Goal: Feedback & Contribution: Contribute content

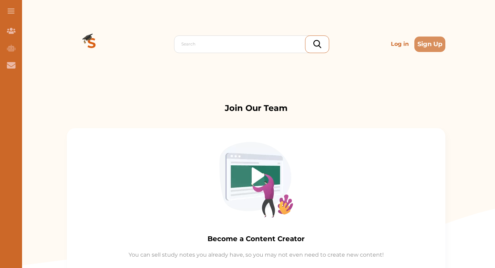
click at [388, 45] on p "Log in" at bounding box center [399, 44] width 23 height 14
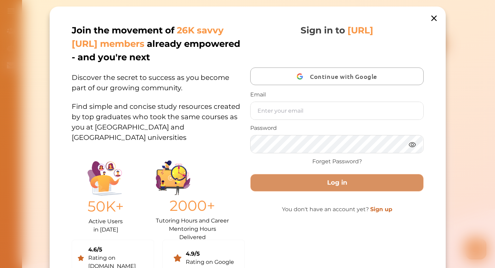
click at [295, 75] on div "button" at bounding box center [299, 76] width 13 height 13
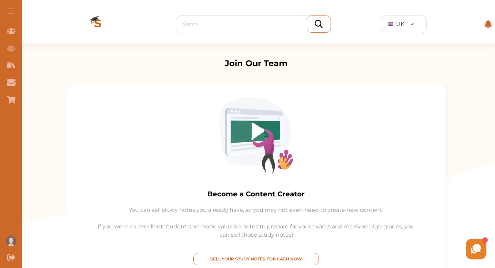
scroll to position [167, 0]
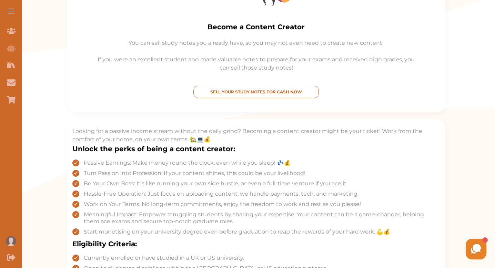
click at [267, 92] on p "SELL YOUR STUDY NOTES FOR CASH NOW" at bounding box center [255, 92] width 119 height 6
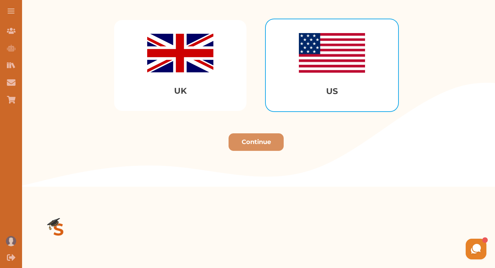
click at [311, 62] on img "Select US" at bounding box center [332, 53] width 66 height 40
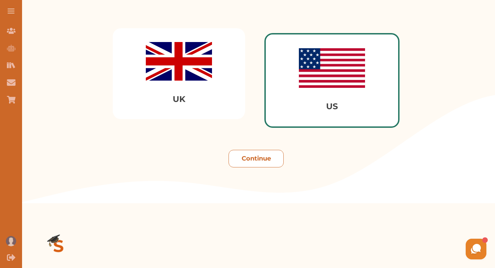
click at [265, 160] on button "Continue" at bounding box center [256, 159] width 55 height 18
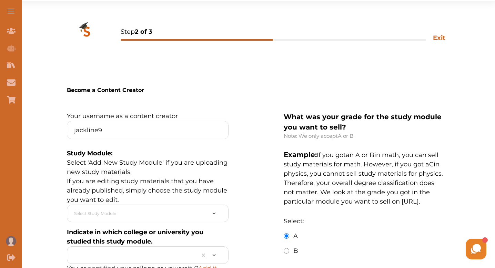
scroll to position [128, 0]
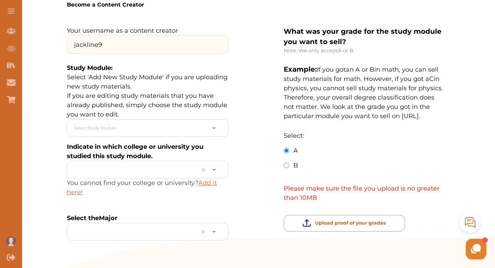
drag, startPoint x: 130, startPoint y: 55, endPoint x: 109, endPoint y: 52, distance: 21.2
click at [108, 52] on input "jackline9" at bounding box center [147, 45] width 161 height 18
type input "jackline"
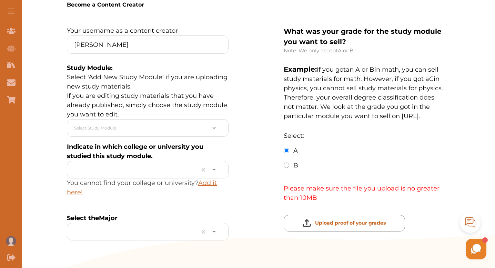
click at [179, 84] on p "Select 'Add New Study Module' if you are uploading new study materials. If you …" at bounding box center [148, 96] width 162 height 47
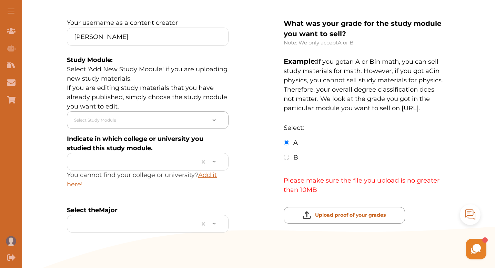
click at [175, 125] on div at bounding box center [140, 120] width 132 height 11
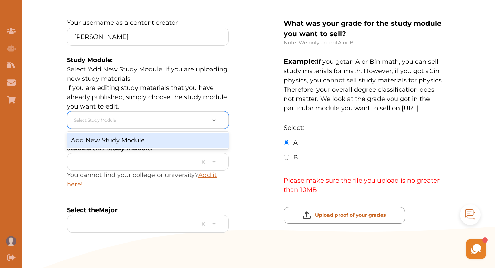
click at [163, 148] on div "Add New Study Module" at bounding box center [148, 140] width 162 height 15
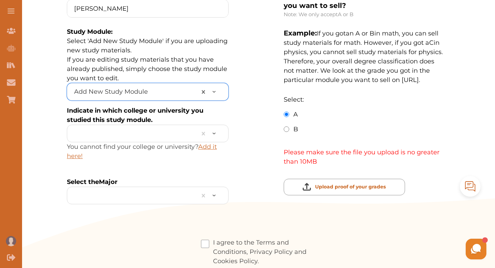
scroll to position [194, 0]
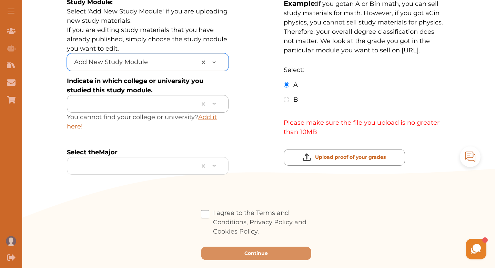
click at [149, 109] on div at bounding box center [134, 104] width 120 height 11
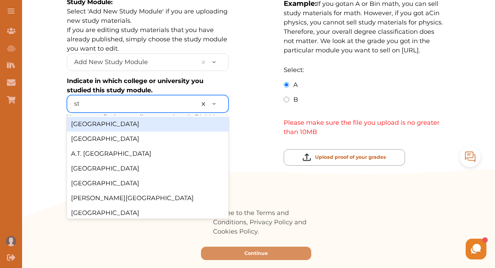
type input "stan"
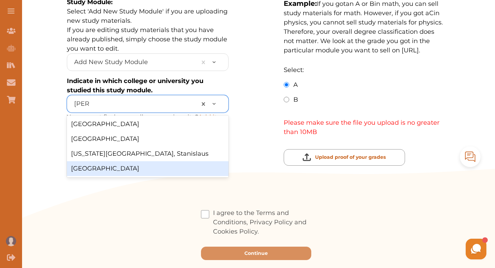
click at [127, 175] on div "[GEOGRAPHIC_DATA]" at bounding box center [148, 168] width 162 height 15
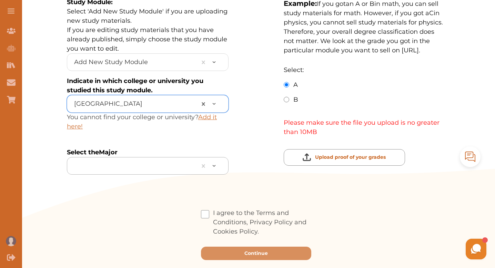
click at [135, 171] on div at bounding box center [134, 166] width 120 height 11
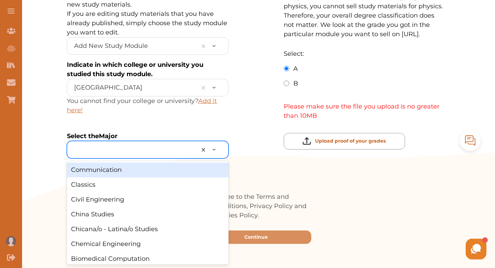
scroll to position [219, 0]
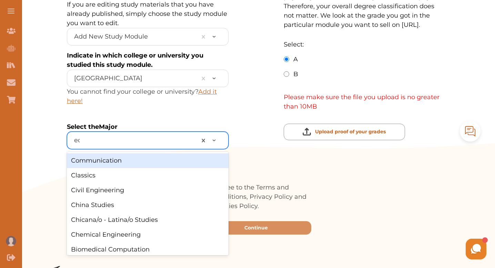
type input "eco"
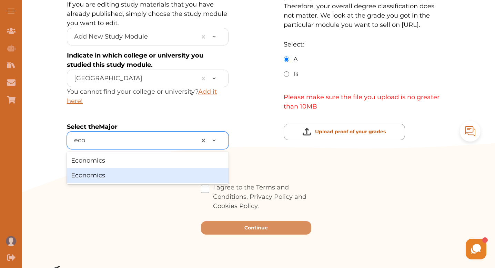
click at [131, 183] on div "Economics" at bounding box center [148, 175] width 162 height 15
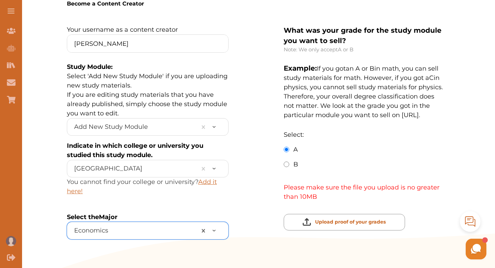
scroll to position [187, 0]
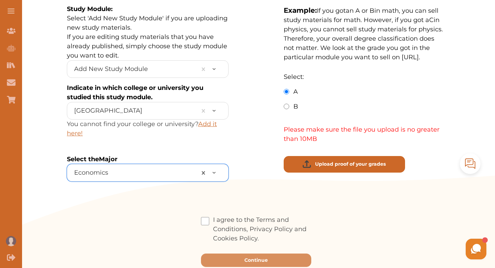
click at [333, 168] on p "Upload proof of your grades" at bounding box center [350, 164] width 71 height 7
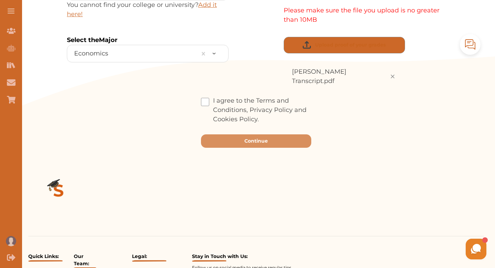
scroll to position [345, 0]
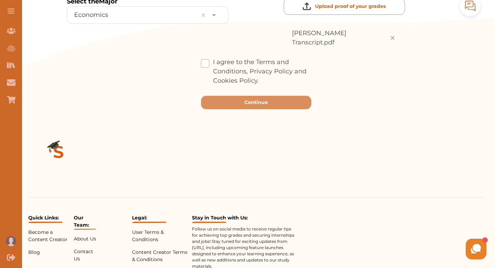
click at [201, 85] on label "I agree to the Terms and Conditions, Privacy Policy and Cookies Policy." at bounding box center [256, 72] width 110 height 28
click at [259, 76] on input "I agree to the Terms and Conditions, Privacy Policy and Cookies Policy." at bounding box center [259, 76] width 0 height 0
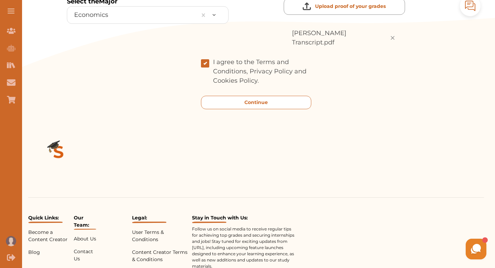
click at [204, 109] on button "Continue" at bounding box center [256, 102] width 110 height 13
click at [212, 109] on button "Continue" at bounding box center [256, 102] width 110 height 13
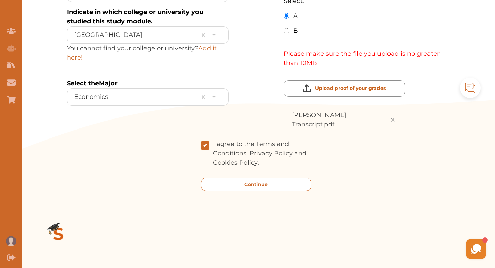
scroll to position [260, 0]
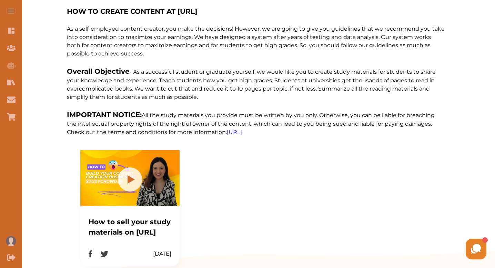
scroll to position [190, 0]
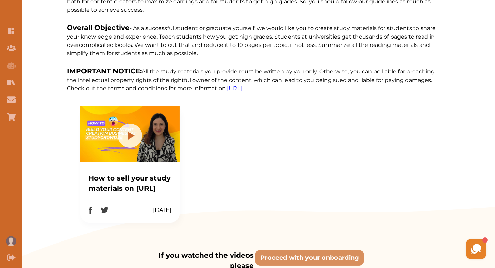
click at [142, 148] on img at bounding box center [130, 136] width 24 height 24
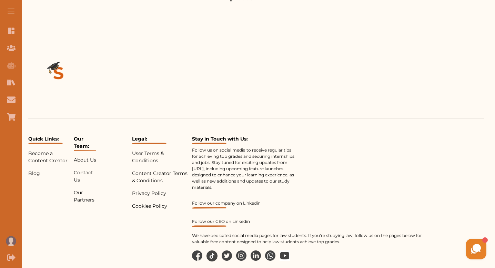
scroll to position [310, 0]
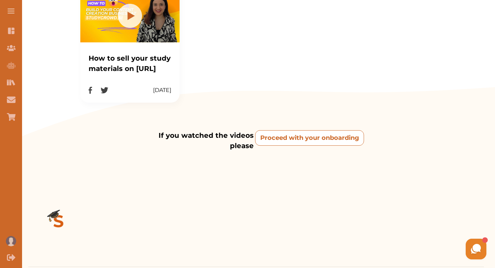
click at [299, 146] on onboarding "Proceed with your onboarding" at bounding box center [309, 138] width 109 height 16
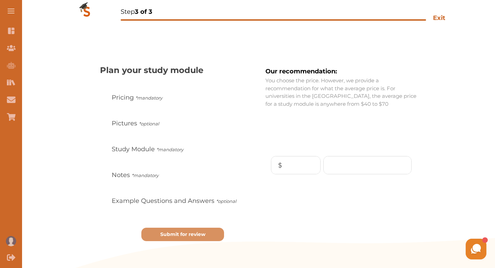
scroll to position [71, 0]
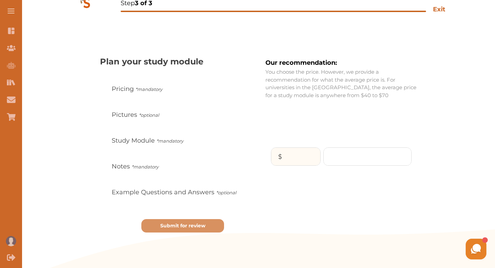
click at [271, 156] on input "$" at bounding box center [295, 157] width 49 height 18
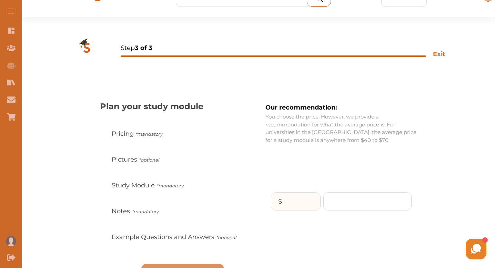
scroll to position [70, 0]
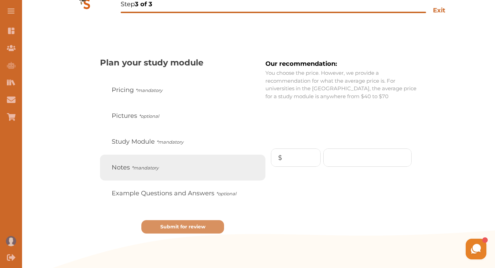
click at [159, 171] on icon "*mandatory" at bounding box center [145, 168] width 27 height 6
click at [111, 170] on input "Notes *mandatory" at bounding box center [109, 167] width 4 height 4
radio input "true"
click at [159, 171] on icon "*mandatory" at bounding box center [145, 168] width 27 height 6
click at [111, 170] on input "Notes *mandatory" at bounding box center [109, 167] width 4 height 4
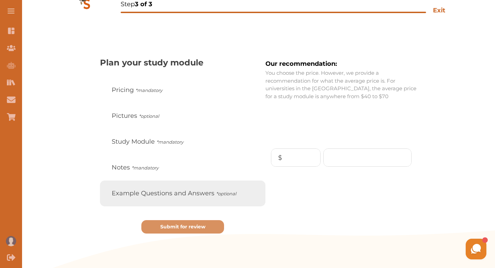
click at [176, 198] on span "Example Questions and Answers *optional" at bounding box center [174, 193] width 124 height 9
click at [111, 196] on input "Example Questions and Answers *optional" at bounding box center [109, 193] width 4 height 4
radio input "true"
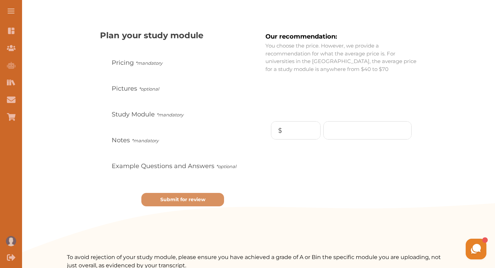
scroll to position [65, 0]
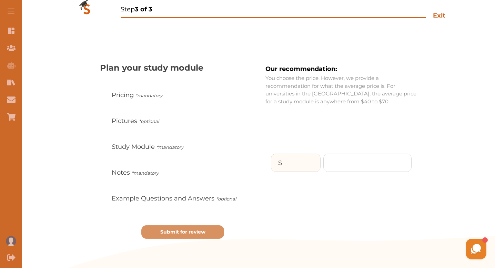
click at [280, 165] on input "$" at bounding box center [295, 163] width 49 height 18
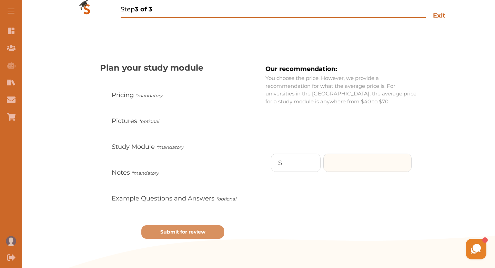
click at [324, 162] on input "number" at bounding box center [368, 163] width 88 height 18
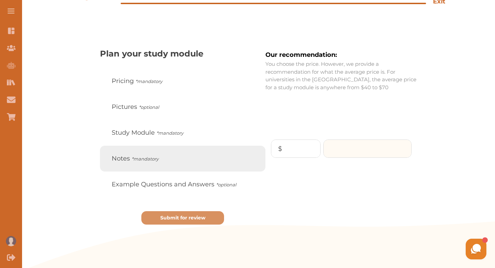
scroll to position [80, 0]
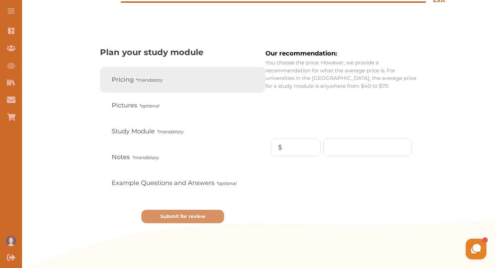
click at [162, 83] on icon "*mandatory" at bounding box center [148, 80] width 27 height 6
click at [111, 82] on input "Pricing *mandatory" at bounding box center [109, 80] width 4 height 4
radio input "true"
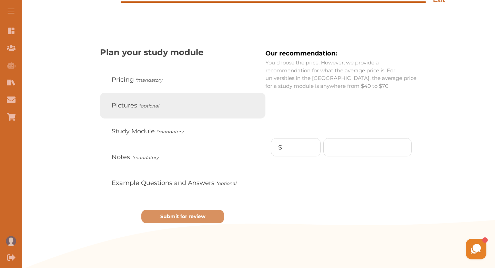
click at [197, 119] on label "Pictures *optional" at bounding box center [182, 106] width 165 height 26
click at [111, 108] on input "Pictures *optional" at bounding box center [109, 105] width 4 height 4
radio input "true"
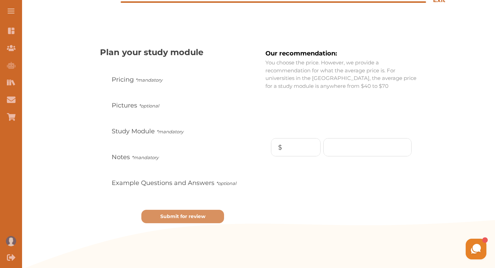
click at [265, 147] on div "Our recommendation: You choose the price. However, we provide a recommendation …" at bounding box center [355, 141] width 180 height 191
click at [324, 149] on input "number" at bounding box center [368, 148] width 88 height 18
click at [194, 220] on p "Submit for review" at bounding box center [182, 216] width 45 height 7
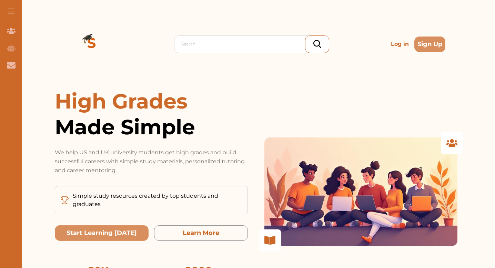
click at [388, 45] on p "Log in" at bounding box center [399, 44] width 23 height 14
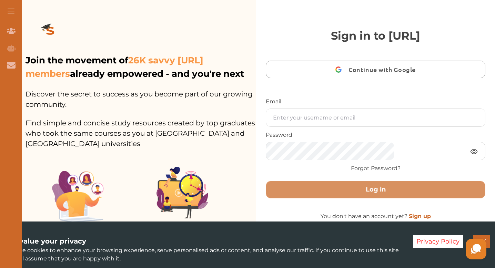
click at [344, 76] on div "button" at bounding box center [338, 69] width 13 height 13
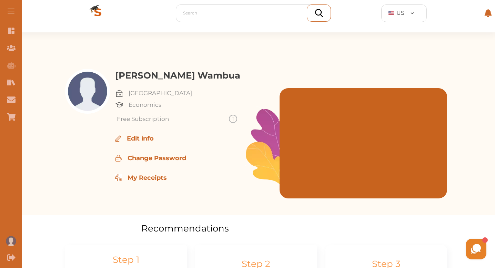
scroll to position [13, 0]
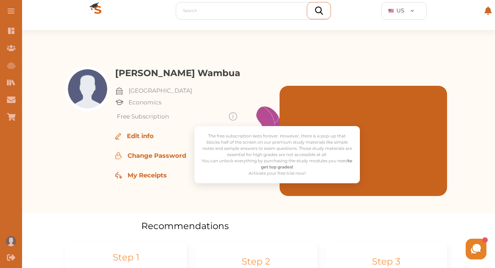
click at [230, 116] on img at bounding box center [233, 116] width 8 height 8
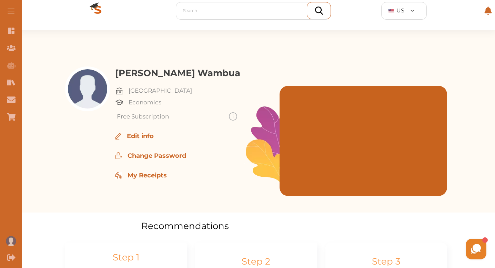
click at [204, 90] on div "[GEOGRAPHIC_DATA]" at bounding box center [210, 91] width 190 height 9
click at [152, 176] on p "My Receipts" at bounding box center [147, 175] width 39 height 9
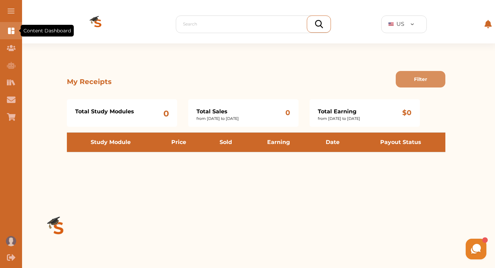
click at [9, 37] on div "Content Dashboard" at bounding box center [11, 30] width 22 height 17
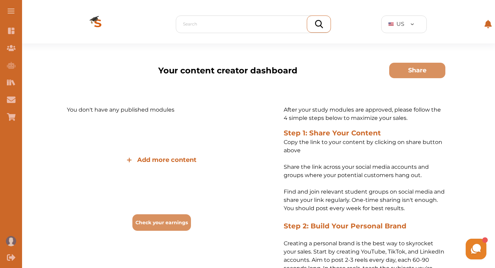
click at [12, 11] on span at bounding box center [11, 11] width 7 height 1
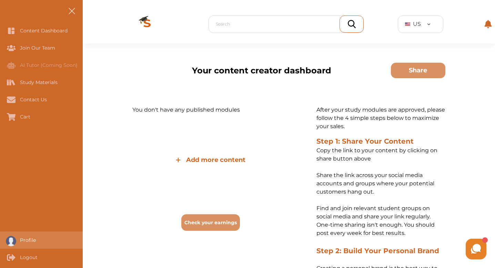
click at [0, 239] on div "Profile" at bounding box center [0, 240] width 0 height 17
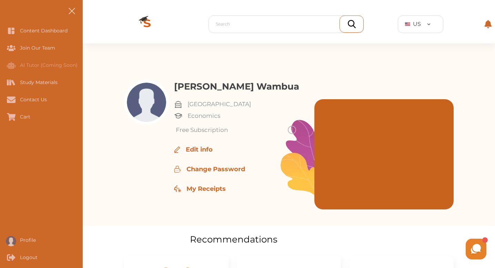
click at [191, 151] on p "Edit info" at bounding box center [199, 149] width 27 height 9
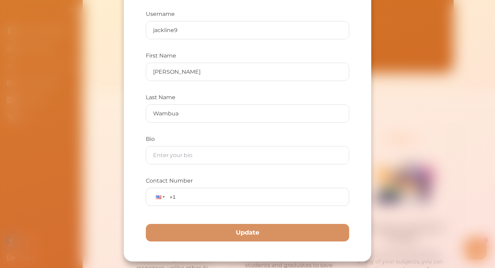
scroll to position [151, 0]
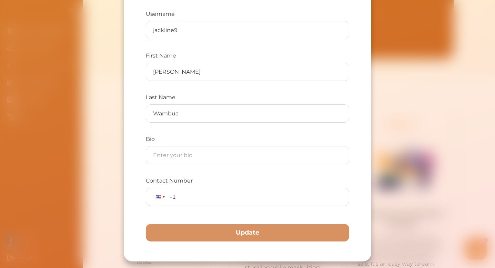
click at [84, 161] on div "Email [PERSON_NAME][EMAIL_ADDRESS][PERSON_NAME][DOMAIN_NAME] Username jackline9…" at bounding box center [247, 134] width 495 height 268
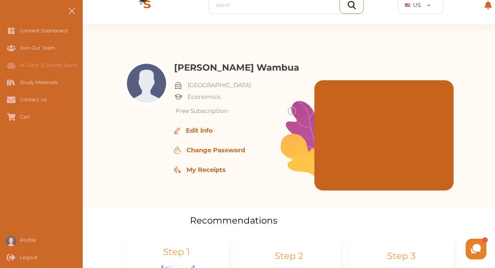
scroll to position [56, 0]
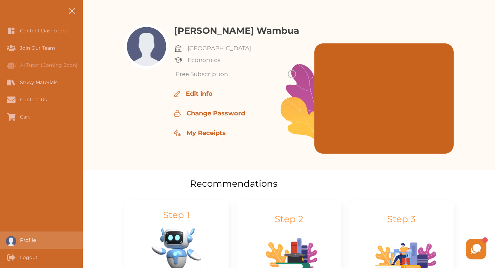
click at [30, 233] on div "Profile" at bounding box center [41, 240] width 83 height 17
click at [142, 37] on img at bounding box center [146, 46] width 39 height 39
click at [178, 47] on img at bounding box center [178, 48] width 8 height 8
click at [193, 130] on p "My Receipts" at bounding box center [205, 133] width 39 height 9
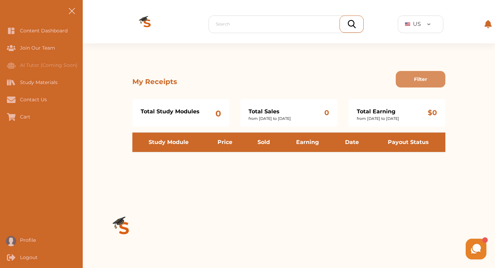
click at [396, 148] on th "Payout Status" at bounding box center [409, 143] width 74 height 20
click at [476, 255] on icon at bounding box center [475, 249] width 13 height 13
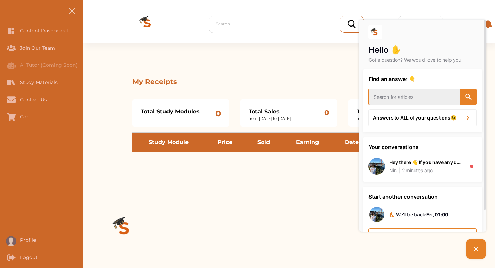
click at [397, 99] on input "text" at bounding box center [414, 97] width 92 height 17
type input "setting up stripe"
click at [463, 94] on button "button" at bounding box center [468, 97] width 17 height 17
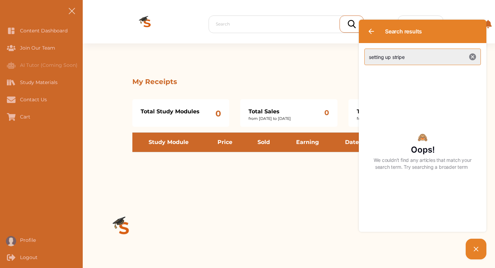
click at [473, 61] on input "setting up stripe" at bounding box center [422, 57] width 116 height 17
click at [473, 57] on icon "button" at bounding box center [472, 56] width 7 height 7
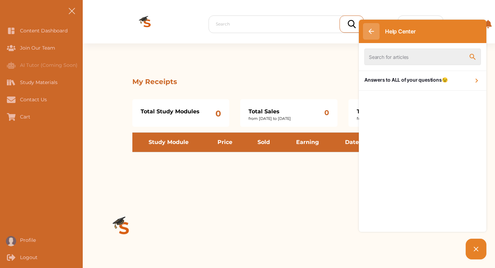
click at [372, 33] on icon "button" at bounding box center [371, 32] width 6 height 6
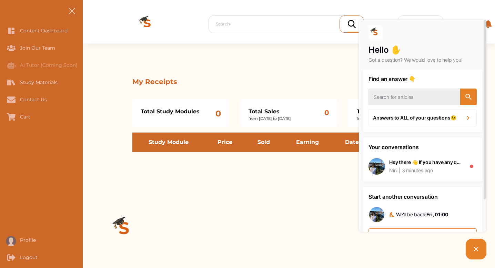
click at [473, 249] on icon at bounding box center [476, 249] width 8 height 8
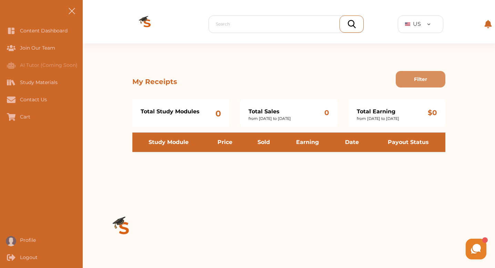
click at [305, 149] on th "Earning" at bounding box center [307, 143] width 50 height 20
click at [73, 8] on span at bounding box center [71, 11] width 7 height 7
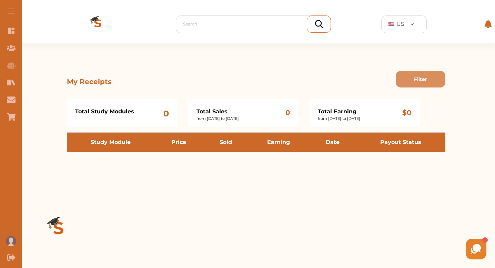
click at [73, 8] on img at bounding box center [97, 24] width 55 height 39
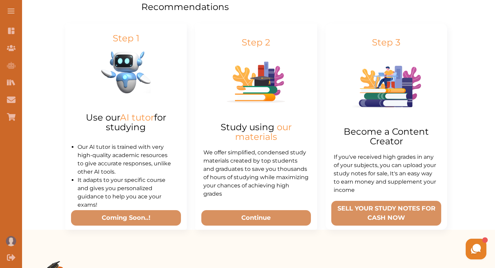
scroll to position [346, 0]
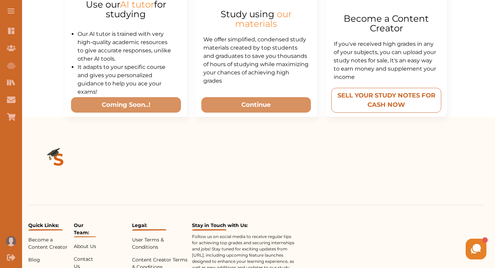
click at [368, 113] on button "SELL YOUR STUDY NOTES FOR CASH NOW" at bounding box center [386, 100] width 110 height 25
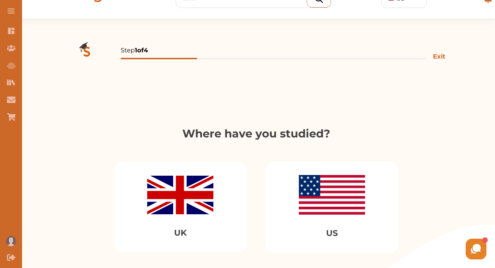
scroll to position [65, 0]
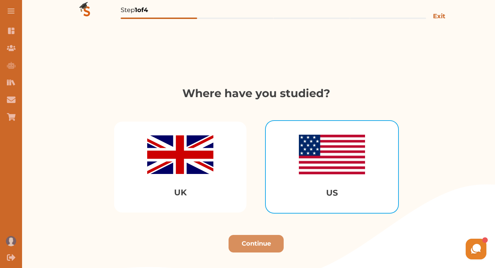
click at [324, 174] on img "Select US" at bounding box center [332, 155] width 66 height 40
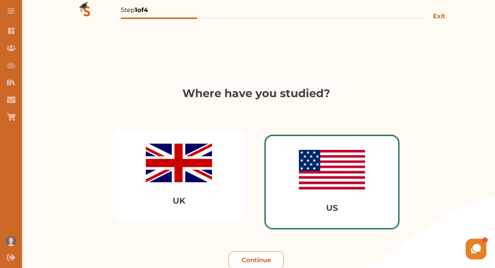
click at [260, 257] on button "Continue" at bounding box center [256, 261] width 55 height 18
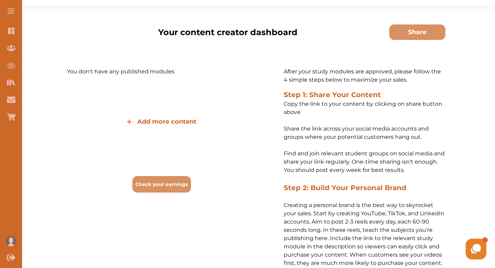
scroll to position [27, 0]
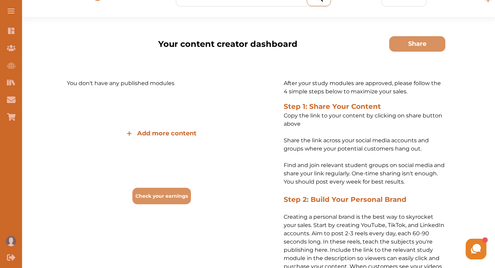
click at [191, 135] on span "Add more content" at bounding box center [166, 133] width 59 height 9
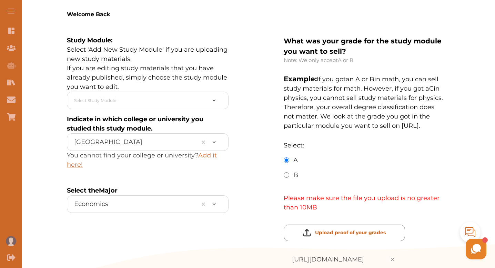
scroll to position [120, 0]
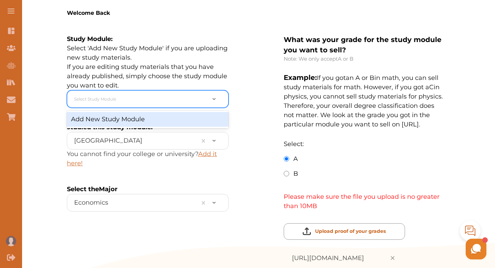
click at [210, 108] on div at bounding box center [219, 99] width 19 height 17
click at [182, 127] on div "Add New Study Module" at bounding box center [148, 119] width 162 height 15
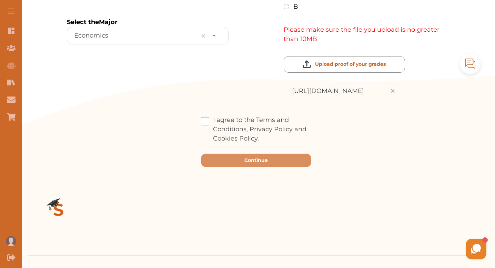
scroll to position [305, 0]
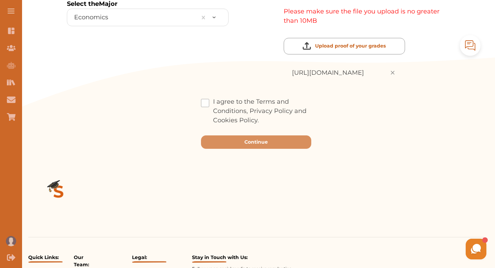
click at [201, 123] on label "I agree to the Terms and Conditions, Privacy Policy and Cookies Policy." at bounding box center [256, 111] width 110 height 28
click at [259, 116] on input "I agree to the Terms and Conditions, Privacy Policy and Cookies Policy." at bounding box center [259, 116] width 0 height 0
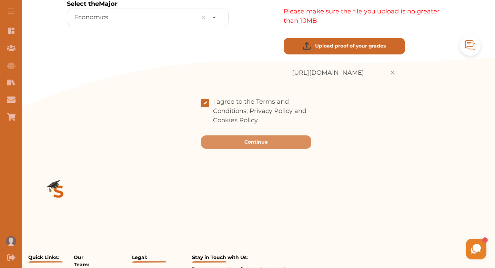
click at [315, 50] on p "Upload proof of your grades" at bounding box center [350, 45] width 71 height 7
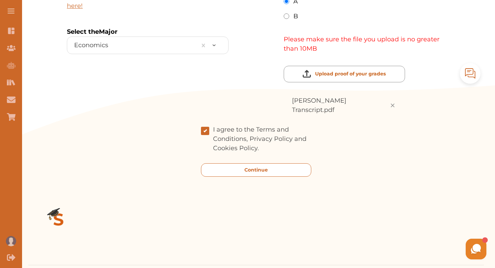
click at [311, 177] on button "Continue" at bounding box center [256, 169] width 110 height 13
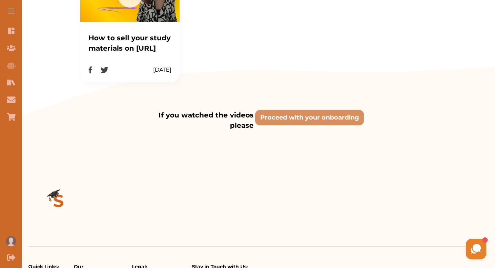
scroll to position [329, 0]
click at [307, 135] on div "If you watched the videos please Proceed with your onboarding" at bounding box center [256, 121] width 378 height 76
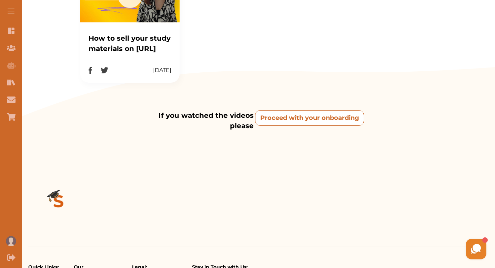
click at [307, 126] on onboarding "Proceed with your onboarding" at bounding box center [309, 118] width 109 height 16
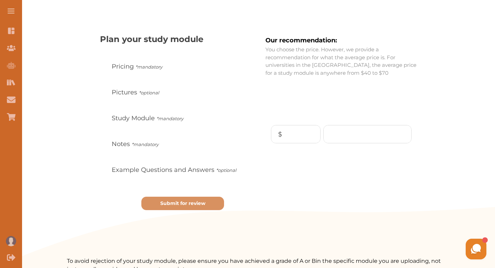
scroll to position [94, 0]
click at [324, 131] on input "number" at bounding box center [368, 134] width 88 height 18
type input "40"
click at [377, 162] on p "Continue" at bounding box center [391, 161] width 29 height 9
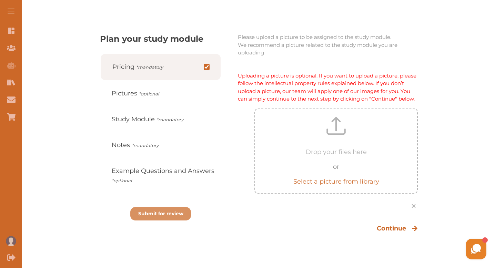
click at [324, 186] on p "Select a picture from library" at bounding box center [336, 179] width 86 height 15
click at [369, 252] on div "Nini Hey there 👋 If you have any questions, I'm here to help! Just text back 'H…" at bounding box center [408, 249] width 159 height 24
click at [363, 252] on div "Nini Hey there 👋 If you have any questions, I'm here to help! Just text back 'H…" at bounding box center [408, 249] width 159 height 24
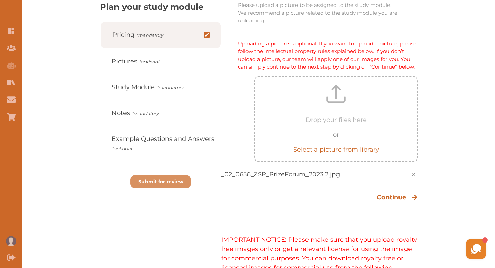
scroll to position [135, 0]
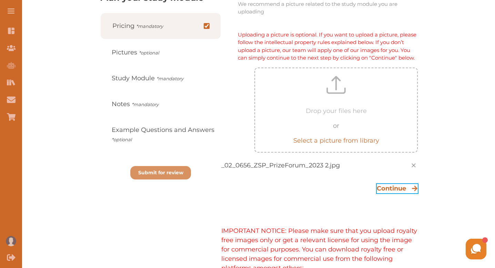
click at [377, 193] on p "Continue" at bounding box center [391, 188] width 29 height 9
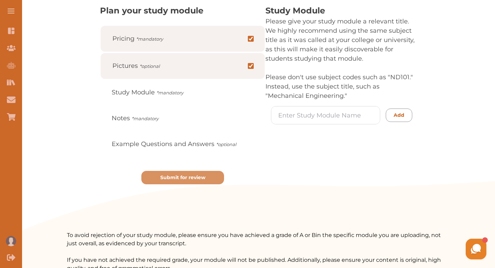
scroll to position [122, 0]
click at [271, 124] on input at bounding box center [325, 115] width 109 height 18
type input "Public Speaking"
click at [377, 161] on p "Continue" at bounding box center [391, 156] width 29 height 9
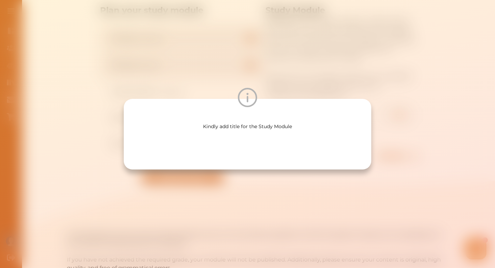
click at [349, 193] on div "Kindly add title for the Study Module" at bounding box center [247, 134] width 495 height 268
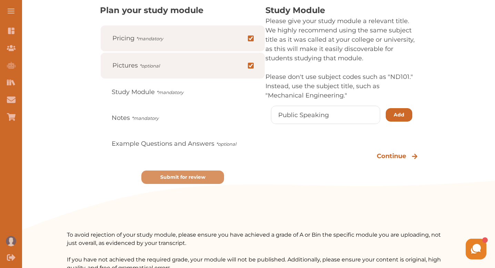
click at [386, 122] on button "Add" at bounding box center [399, 114] width 27 height 13
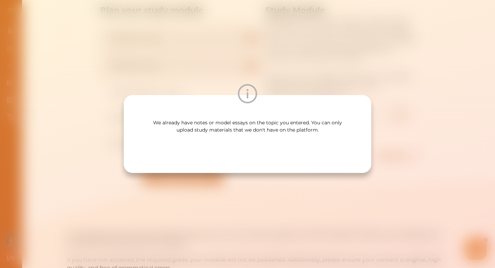
click at [324, 57] on div "We already have notes or model essays on the topic you entered. You can only up…" at bounding box center [247, 134] width 495 height 268
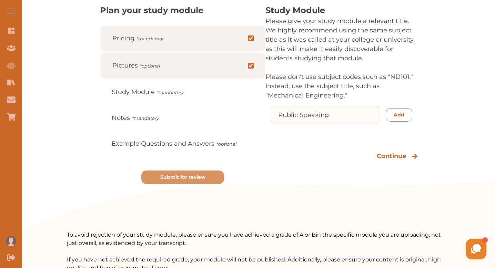
drag, startPoint x: 315, startPoint y: 127, endPoint x: 238, endPoint y: 115, distance: 77.4
click at [265, 115] on div "Study Module Please give your study module a relevant title. We highly recommen…" at bounding box center [355, 101] width 180 height 194
type input "Intro to Economics"
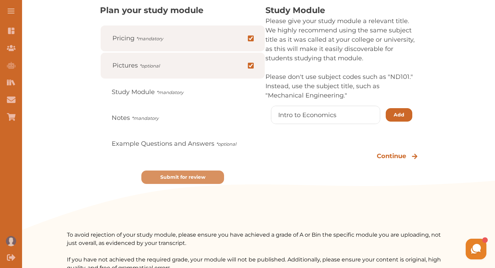
click at [394, 119] on p "Add" at bounding box center [399, 114] width 11 height 7
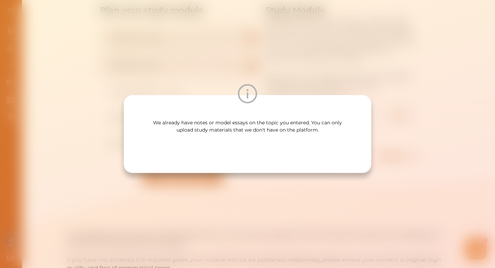
click at [313, 84] on div at bounding box center [247, 93] width 247 height 19
click at [283, 73] on div "We already have notes or model essays on the topic you entered. You can only up…" at bounding box center [247, 134] width 495 height 268
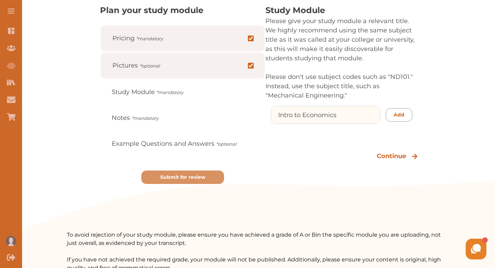
click at [272, 124] on input "Intro to Economics" at bounding box center [325, 115] width 109 height 18
drag, startPoint x: 321, startPoint y: 132, endPoint x: 256, endPoint y: 126, distance: 64.3
click at [271, 124] on input "Intro to Economics" at bounding box center [325, 115] width 109 height 18
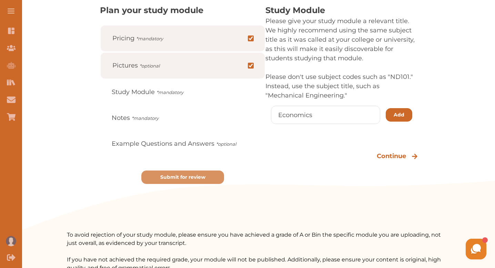
click at [394, 119] on p "Add" at bounding box center [399, 114] width 11 height 7
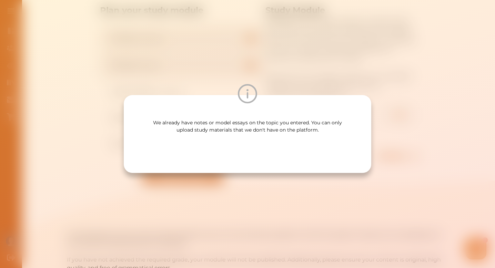
click at [316, 61] on div "We already have notes or model essays on the topic you entered. You can only up…" at bounding box center [247, 134] width 495 height 268
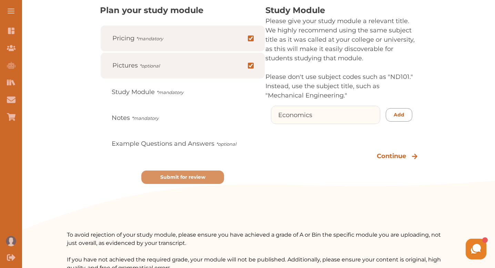
click at [271, 124] on input "Economics" at bounding box center [325, 115] width 109 height 18
click at [280, 124] on input "Micro-Economics" at bounding box center [325, 115] width 109 height 18
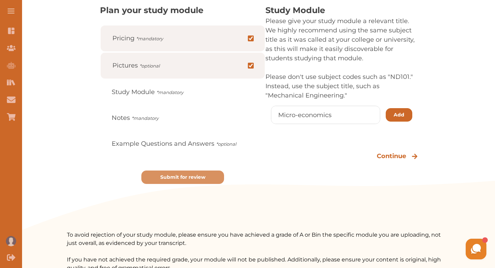
click at [386, 122] on button "Add" at bounding box center [399, 114] width 27 height 13
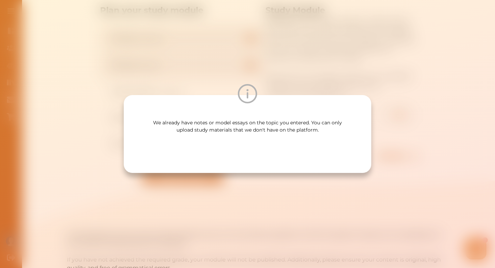
click at [307, 61] on div "We already have notes or model essays on the topic you entered. You can only up…" at bounding box center [247, 134] width 495 height 268
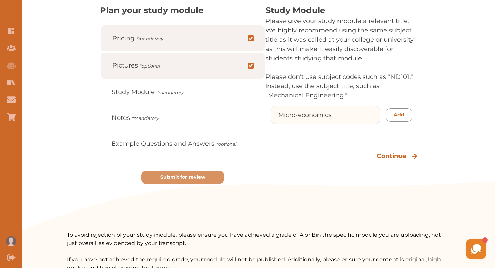
click at [278, 124] on input "Micro-economics" at bounding box center [325, 115] width 109 height 18
type input "Microeconomics"
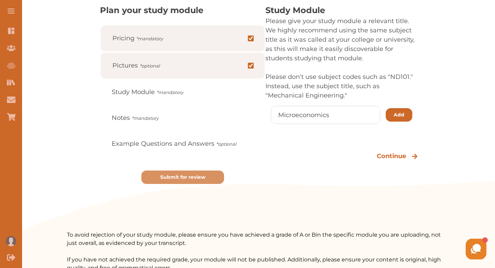
click at [386, 122] on button "Add" at bounding box center [399, 114] width 27 height 13
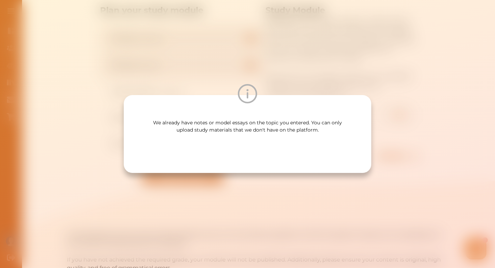
click at [327, 72] on div "We already have notes or model essays on the topic you entered. You can only up…" at bounding box center [247, 134] width 495 height 268
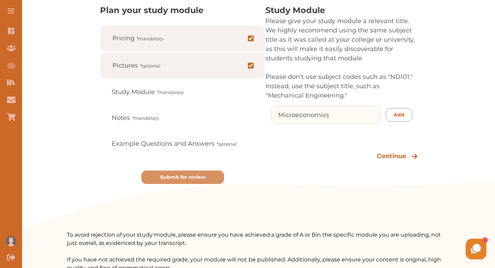
drag, startPoint x: 310, startPoint y: 129, endPoint x: 251, endPoint y: 129, distance: 58.6
click at [271, 124] on input "Microeconomics" at bounding box center [325, 115] width 109 height 18
type input "Development Economics"
click at [386, 122] on button "Add" at bounding box center [399, 114] width 27 height 13
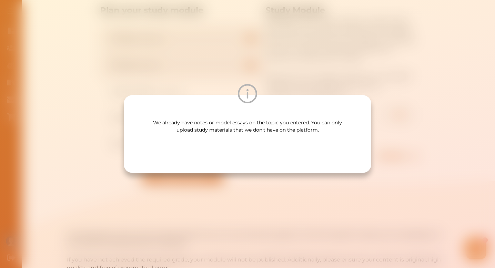
click at [327, 90] on div at bounding box center [247, 93] width 247 height 19
click at [302, 58] on div "We already have notes or model essays on the topic you entered. You can only up…" at bounding box center [247, 134] width 495 height 268
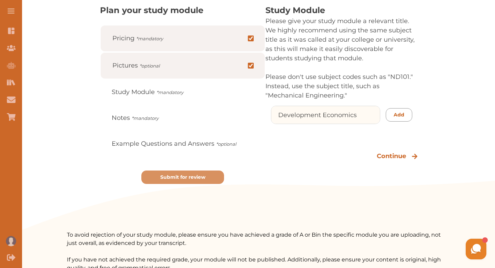
drag, startPoint x: 260, startPoint y: 132, endPoint x: 340, endPoint y: 130, distance: 80.7
click at [341, 124] on input "Development Economics" at bounding box center [325, 115] width 109 height 18
type input "Heartfulness"
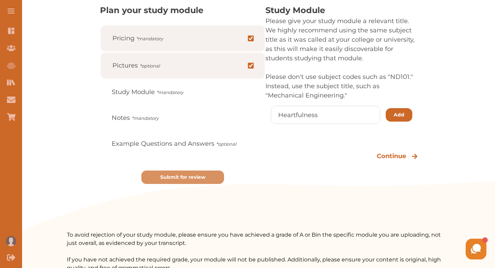
click at [386, 122] on button "Add" at bounding box center [399, 114] width 27 height 13
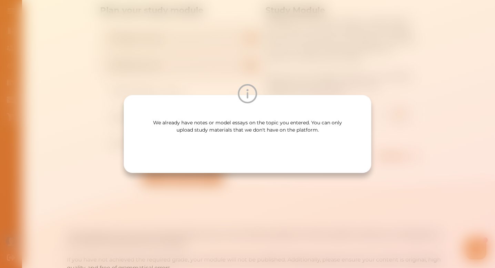
click at [325, 66] on div "We already have notes or model essays on the topic you entered. You can only up…" at bounding box center [247, 134] width 495 height 268
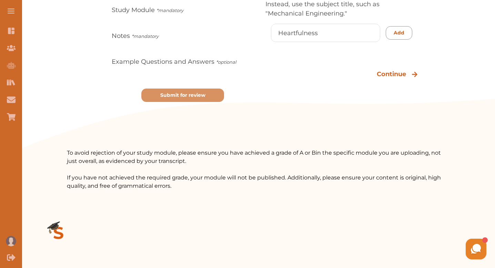
scroll to position [163, 0]
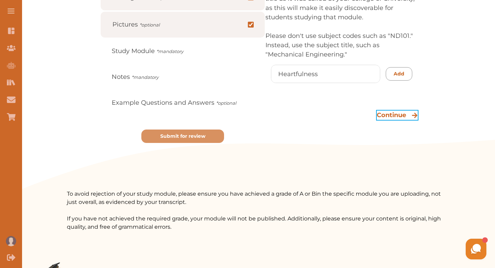
click at [377, 120] on p "Continue" at bounding box center [391, 115] width 29 height 9
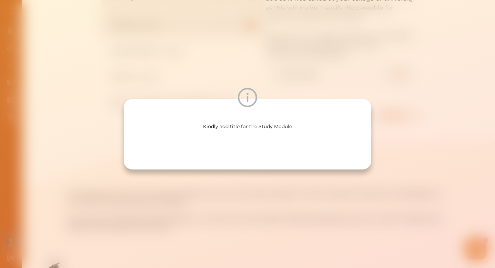
click at [328, 35] on div "Kindly add title for the Study Module" at bounding box center [247, 134] width 495 height 268
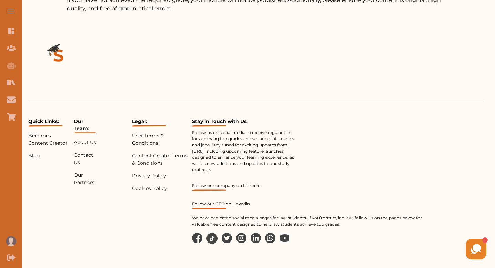
scroll to position [426, 0]
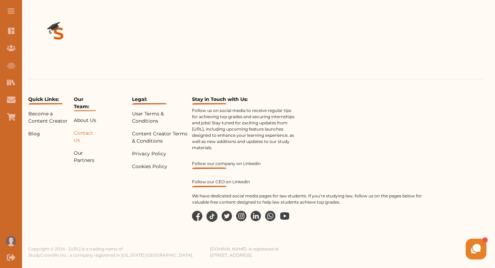
click at [96, 133] on p "Contact Us" at bounding box center [85, 137] width 22 height 14
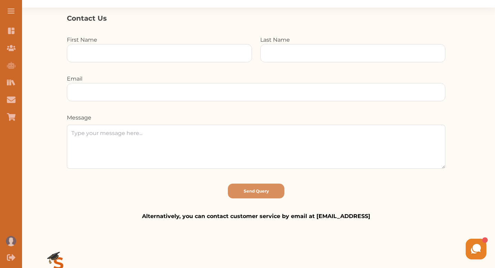
scroll to position [39, 0]
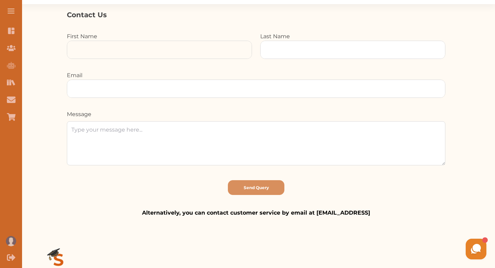
click at [146, 55] on input at bounding box center [159, 50] width 184 height 18
type input "[PERSON_NAME]"
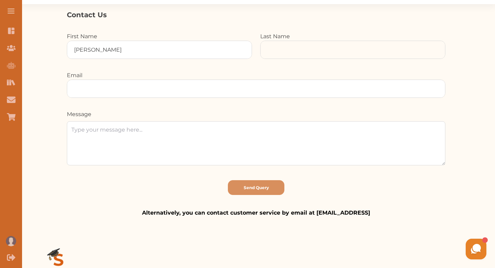
type input "Wambua"
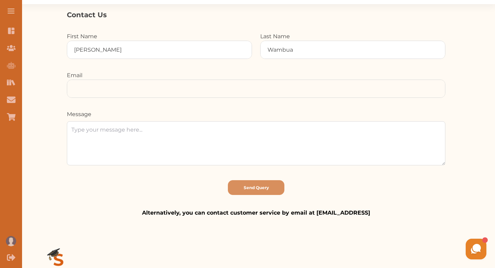
type input "[PERSON_NAME][EMAIL_ADDRESS][PERSON_NAME][DOMAIN_NAME]"
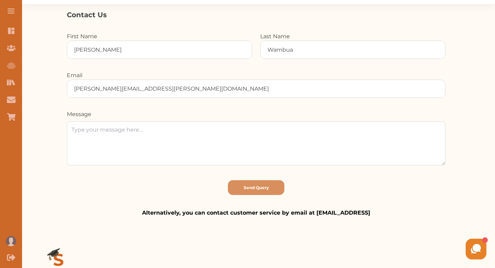
click at [148, 147] on textarea at bounding box center [256, 143] width 378 height 44
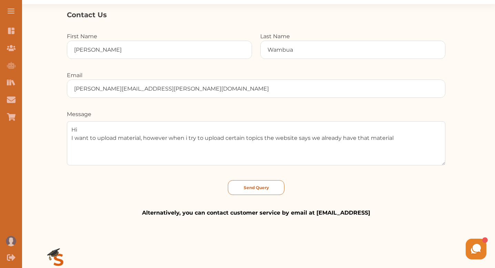
type textarea "Hi I want to upload material, however when i try to upload certain topics the w…"
click at [253, 195] on button "Send Query" at bounding box center [256, 187] width 57 height 15
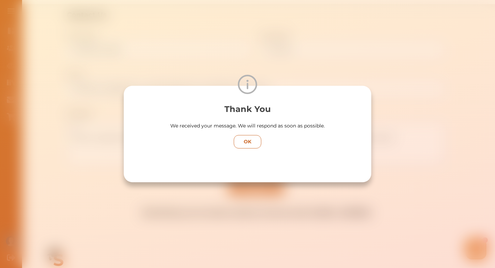
click at [251, 141] on p "OK" at bounding box center [247, 141] width 21 height 7
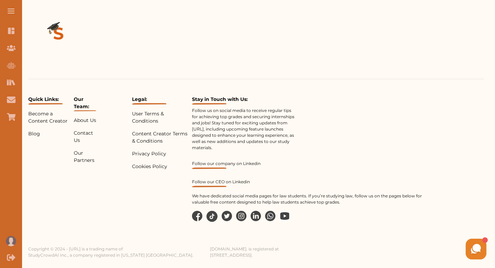
scroll to position [0, 0]
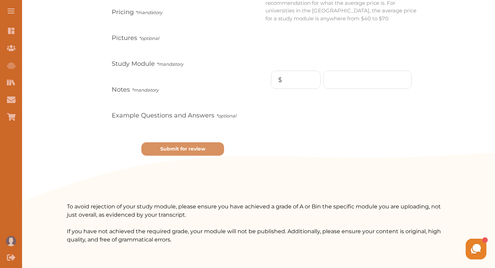
scroll to position [158, 0]
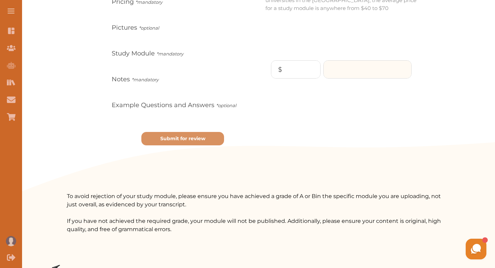
click at [324, 75] on input "number" at bounding box center [368, 70] width 88 height 18
type input "7"
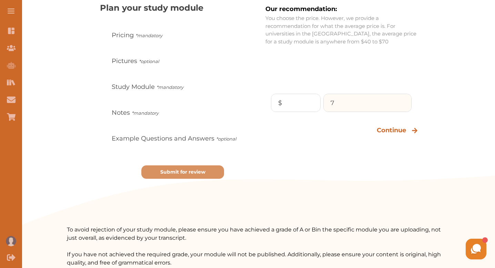
click at [324, 100] on input "7" at bounding box center [368, 103] width 88 height 18
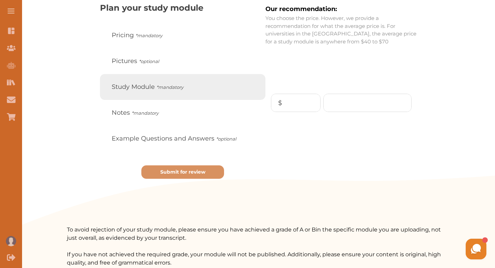
click at [183, 92] on span "Study Module *mandatory" at bounding box center [148, 86] width 72 height 9
click at [111, 89] on input "Study Module *mandatory" at bounding box center [109, 87] width 4 height 4
radio input "true"
click at [183, 90] on icon "*mandatory" at bounding box center [169, 87] width 27 height 6
click at [111, 89] on input "Study Module *mandatory" at bounding box center [109, 87] width 4 height 4
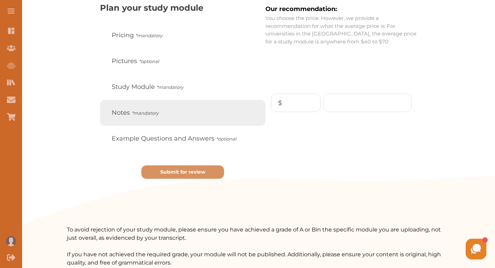
click at [173, 126] on label "Notes *mandatory" at bounding box center [182, 113] width 165 height 26
click at [111, 115] on input "Notes *mandatory" at bounding box center [109, 113] width 4 height 4
radio input "true"
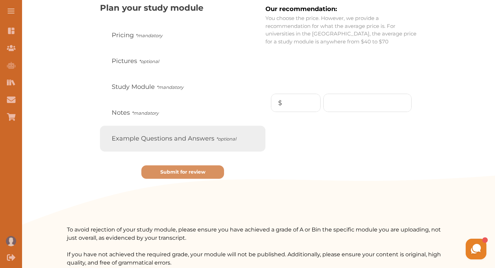
click at [180, 143] on span "Example Questions and Answers *optional" at bounding box center [174, 138] width 124 height 9
click at [111, 141] on input "Example Questions and Answers *optional" at bounding box center [109, 138] width 4 height 4
radio input "true"
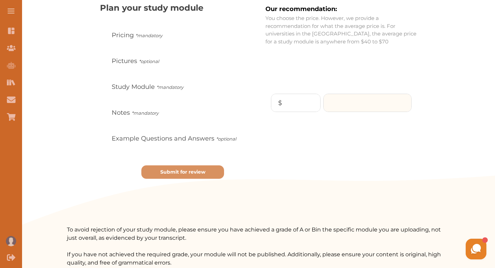
click at [324, 107] on input "number" at bounding box center [368, 103] width 88 height 18
click at [271, 98] on input "$" at bounding box center [295, 103] width 49 height 18
click at [324, 106] on input "number" at bounding box center [368, 103] width 88 height 18
type input "5"
type input "50"
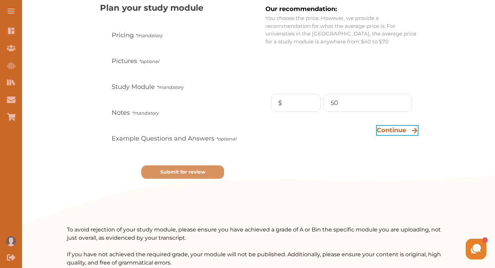
click at [377, 132] on p "Continue" at bounding box center [391, 130] width 29 height 9
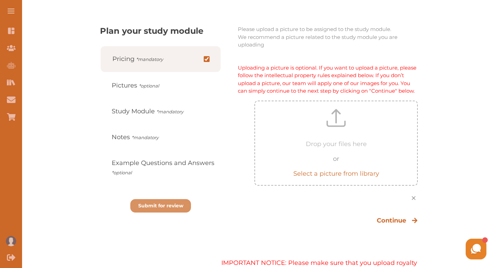
scroll to position [190, 0]
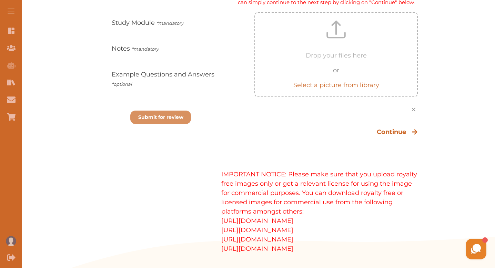
click at [348, 90] on p "Select a picture from library" at bounding box center [336, 82] width 86 height 15
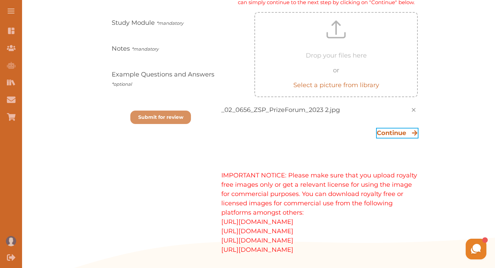
click at [377, 138] on p "Continue" at bounding box center [391, 133] width 29 height 9
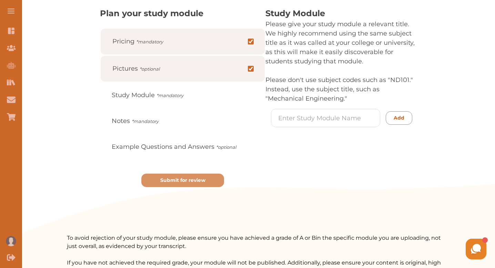
scroll to position [114, 0]
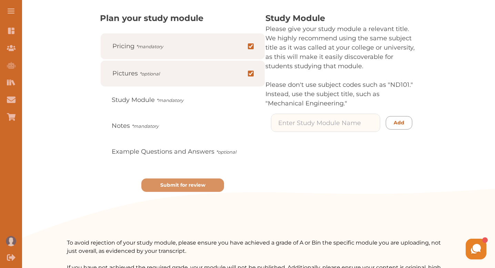
click at [317, 132] on input at bounding box center [325, 123] width 109 height 18
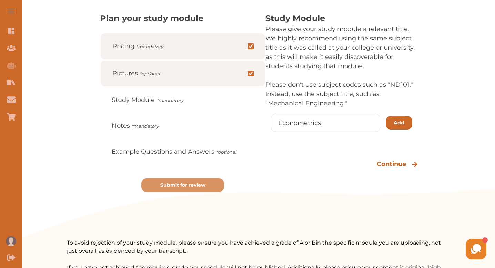
click at [386, 130] on button "Add" at bounding box center [399, 122] width 27 height 13
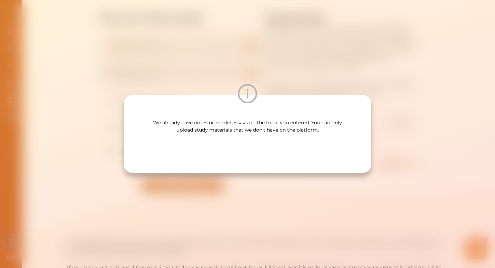
click at [326, 68] on div "We already have notes or model essays on the topic you entered. You can only up…" at bounding box center [247, 134] width 495 height 268
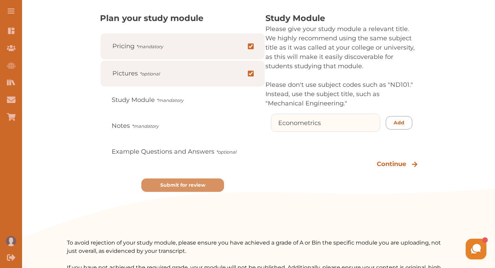
drag, startPoint x: 303, startPoint y: 139, endPoint x: 270, endPoint y: 139, distance: 33.1
click at [271, 132] on input "Econometrics" at bounding box center [325, 123] width 109 height 18
type input "E"
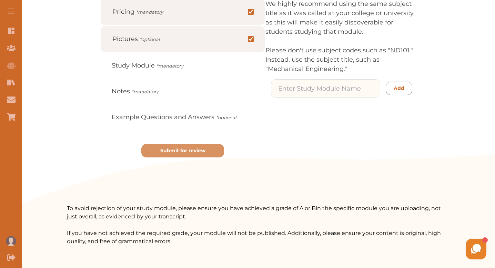
scroll to position [162, 0]
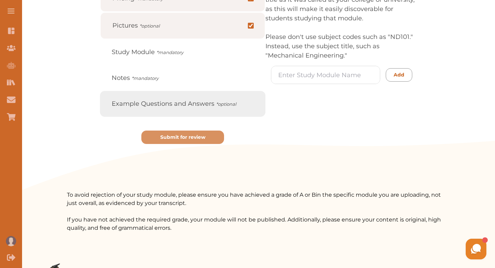
click at [216, 107] on icon "*optional" at bounding box center [226, 104] width 20 height 6
click at [111, 106] on input "Example Questions and Answers *optional" at bounding box center [109, 104] width 4 height 4
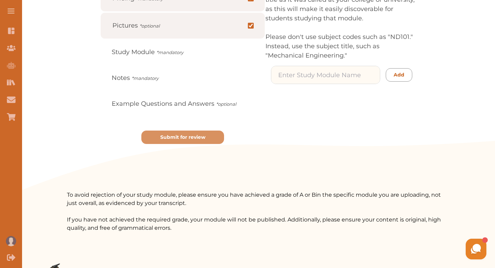
click at [271, 84] on input at bounding box center [325, 75] width 109 height 18
type input "jackline"
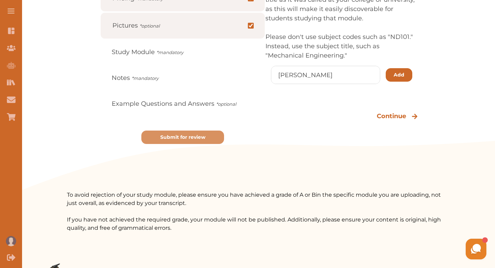
click at [394, 79] on p "Add" at bounding box center [399, 74] width 11 height 7
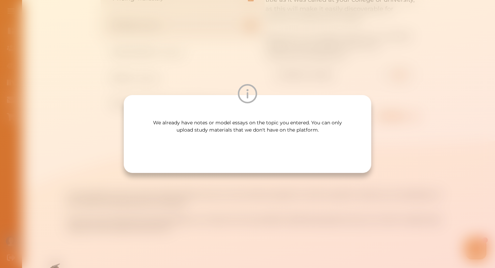
click at [330, 58] on div "We already have notes or model essays on the topic you entered. You can only up…" at bounding box center [247, 134] width 495 height 268
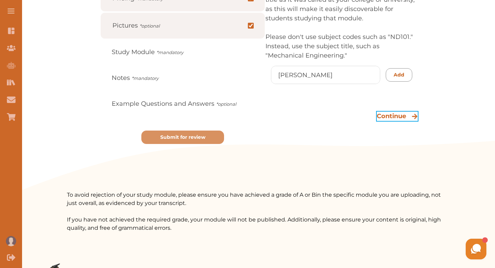
click at [377, 121] on p "Continue" at bounding box center [391, 116] width 29 height 9
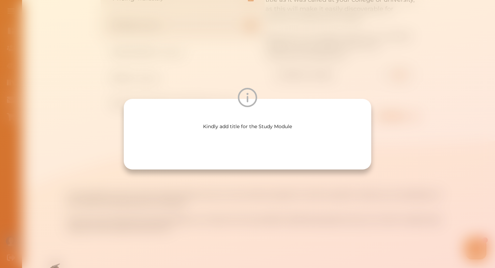
click at [331, 45] on div "Kindly add title for the Study Module" at bounding box center [247, 134] width 495 height 268
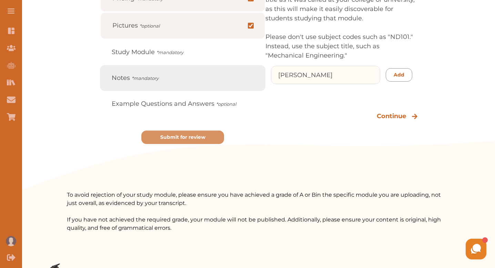
drag, startPoint x: 286, startPoint y: 91, endPoint x: 214, endPoint y: 98, distance: 72.1
click at [214, 98] on div "Plan your study module Pricing *mandatory Pictures *optional Study Module *mand…" at bounding box center [256, 61] width 378 height 194
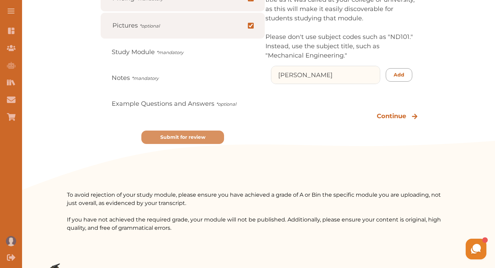
drag, startPoint x: 284, startPoint y: 91, endPoint x: 345, endPoint y: 149, distance: 84.6
click at [344, 150] on div "Study Module Please give your study module a relevant title. We highly recommen…" at bounding box center [355, 61] width 180 height 194
click at [345, 149] on div "Study Module Please give your study module a relevant title. We highly recommen…" at bounding box center [355, 61] width 180 height 194
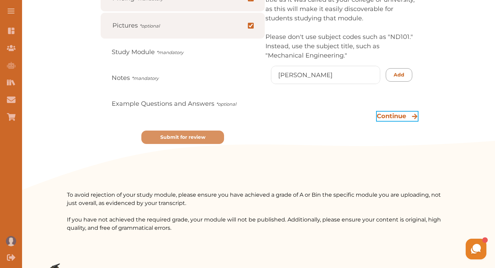
click at [377, 121] on p "Continue" at bounding box center [391, 116] width 29 height 9
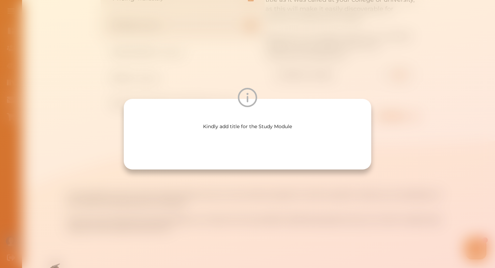
click at [283, 47] on div "Kindly add title for the Study Module" at bounding box center [247, 134] width 495 height 268
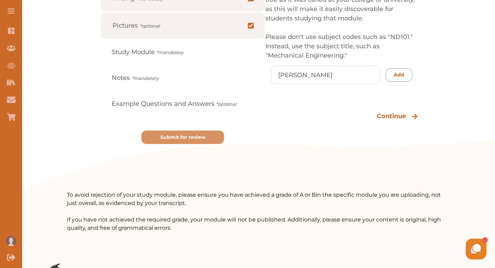
click at [282, 60] on p "Please don't use subject codes such as "ND101." Instead, use the subject title,…" at bounding box center [341, 46] width 152 height 28
drag, startPoint x: 303, startPoint y: 87, endPoint x: 245, endPoint y: 88, distance: 57.9
click at [265, 89] on div "jackline Add" at bounding box center [341, 82] width 152 height 32
click at [394, 79] on p "Add" at bounding box center [399, 74] width 11 height 7
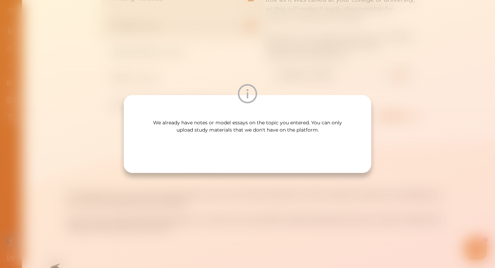
click at [366, 91] on div at bounding box center [247, 93] width 247 height 19
click at [341, 47] on div "We already have notes or model essays on the topic you entered. You can only up…" at bounding box center [247, 134] width 495 height 268
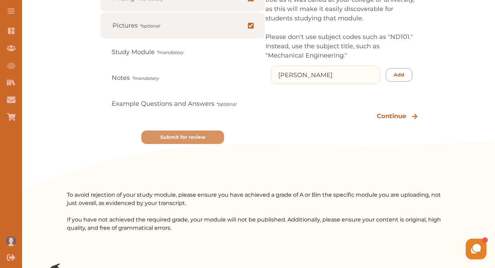
drag, startPoint x: 283, startPoint y: 89, endPoint x: 248, endPoint y: 91, distance: 34.9
click at [265, 91] on div "jackline Add" at bounding box center [341, 82] width 152 height 32
type input "People, power and change"
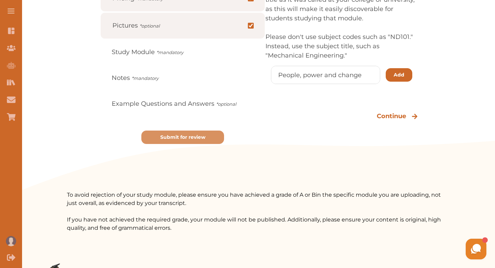
click at [386, 82] on button "Add" at bounding box center [399, 74] width 27 height 13
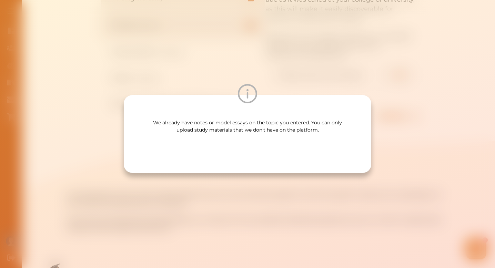
click at [312, 48] on div "We already have notes or model essays on the topic you entered. You can only up…" at bounding box center [247, 134] width 495 height 268
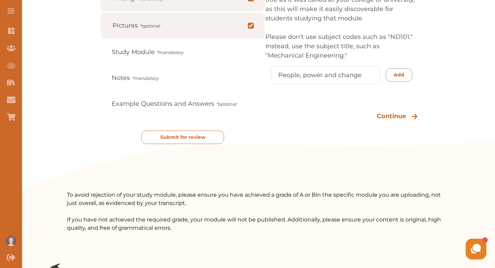
click at [195, 141] on p "Submit for review" at bounding box center [182, 137] width 45 height 7
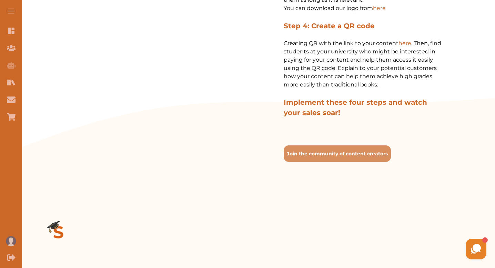
scroll to position [486, 0]
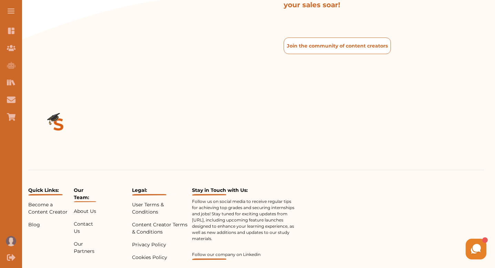
click at [311, 50] on p "Join the community of content creators" at bounding box center [337, 45] width 101 height 7
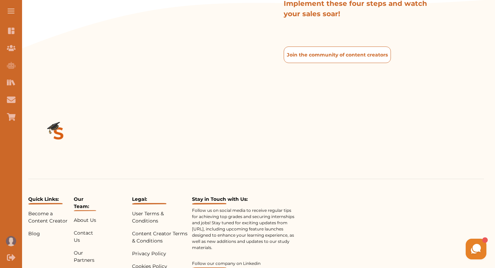
scroll to position [652, 0]
